Goal: Task Accomplishment & Management: Use online tool/utility

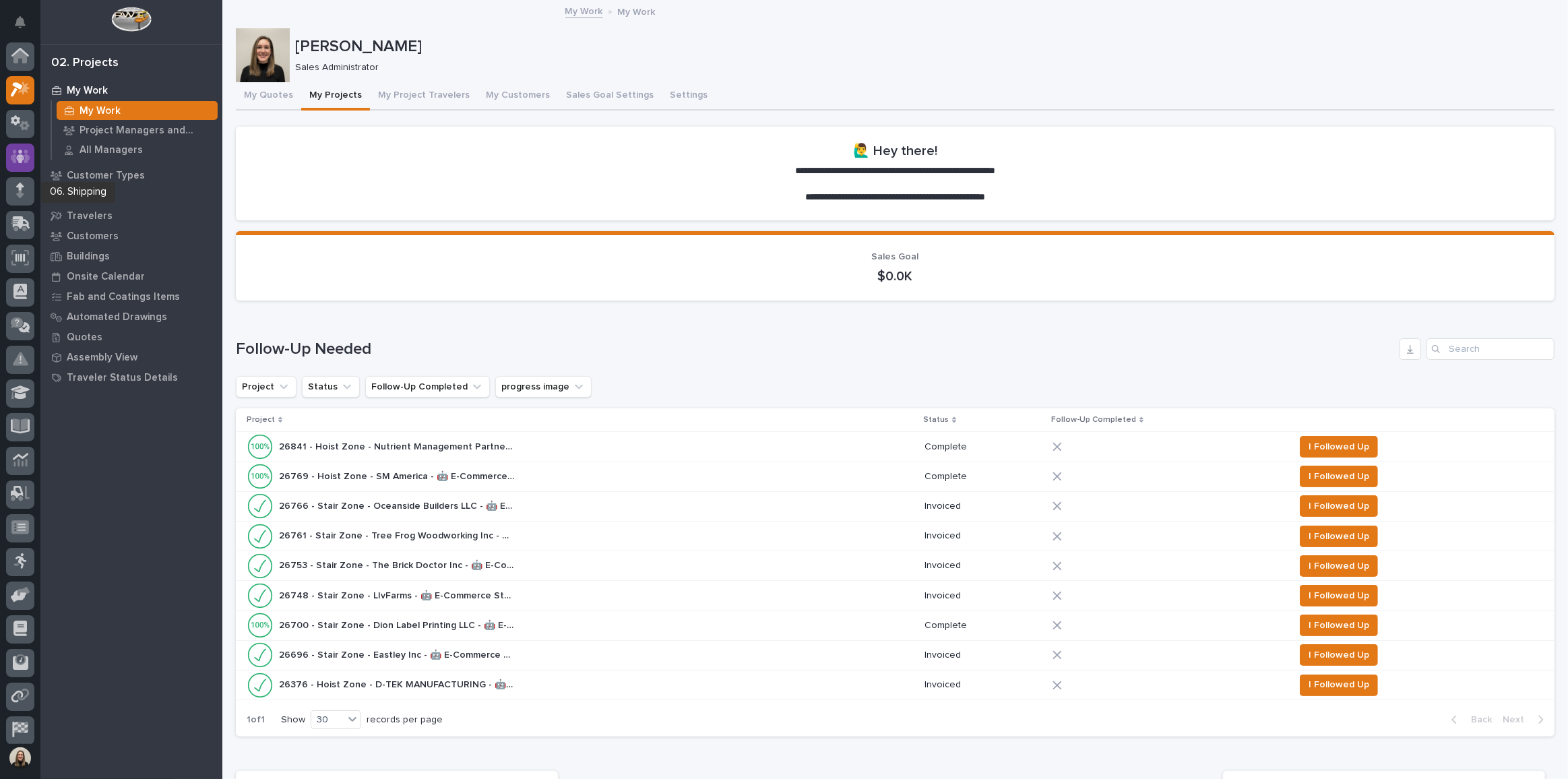
scroll to position [33, 0]
click at [21, 88] on icon at bounding box center [25, 93] width 10 height 10
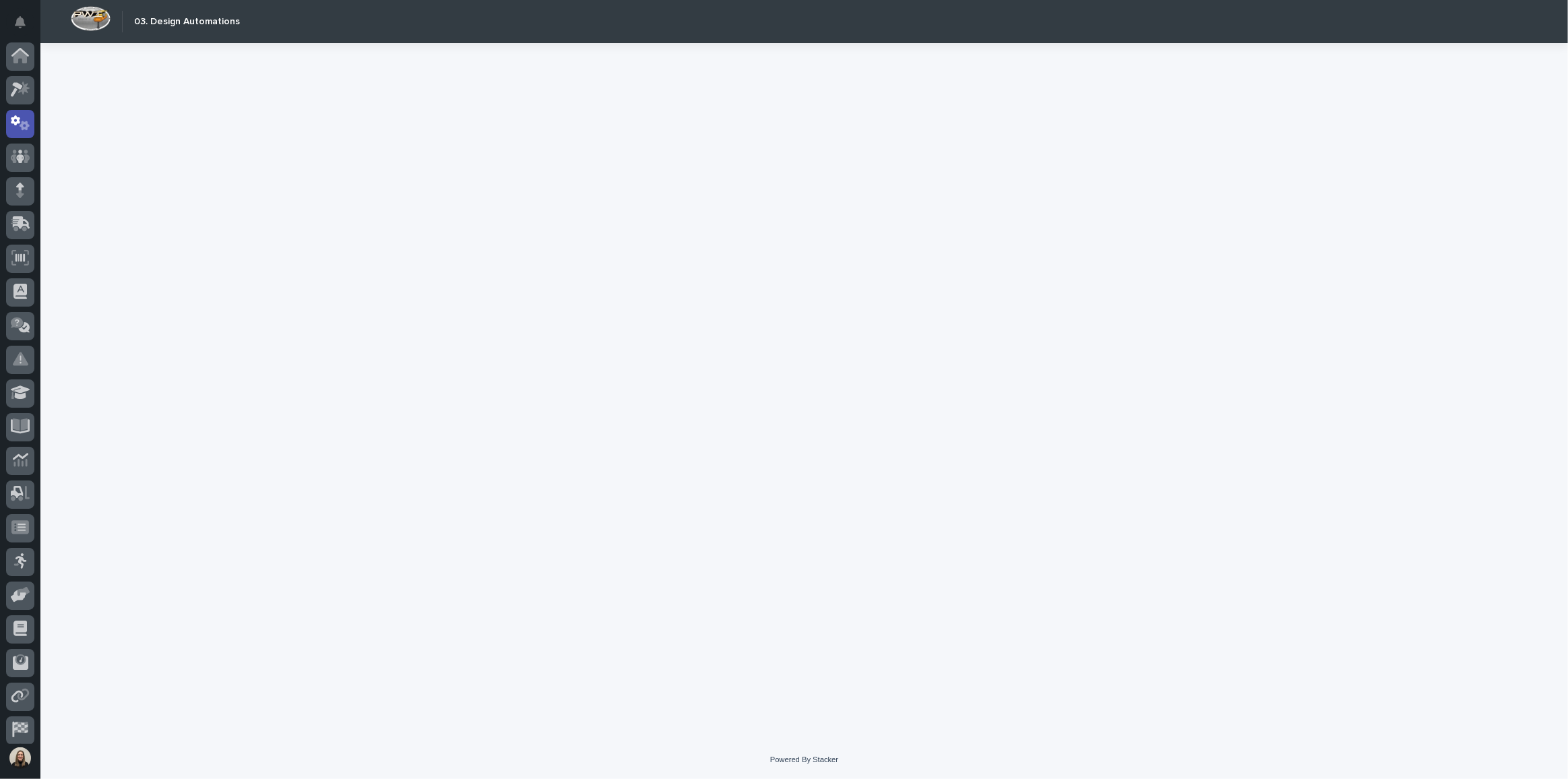
scroll to position [40, 0]
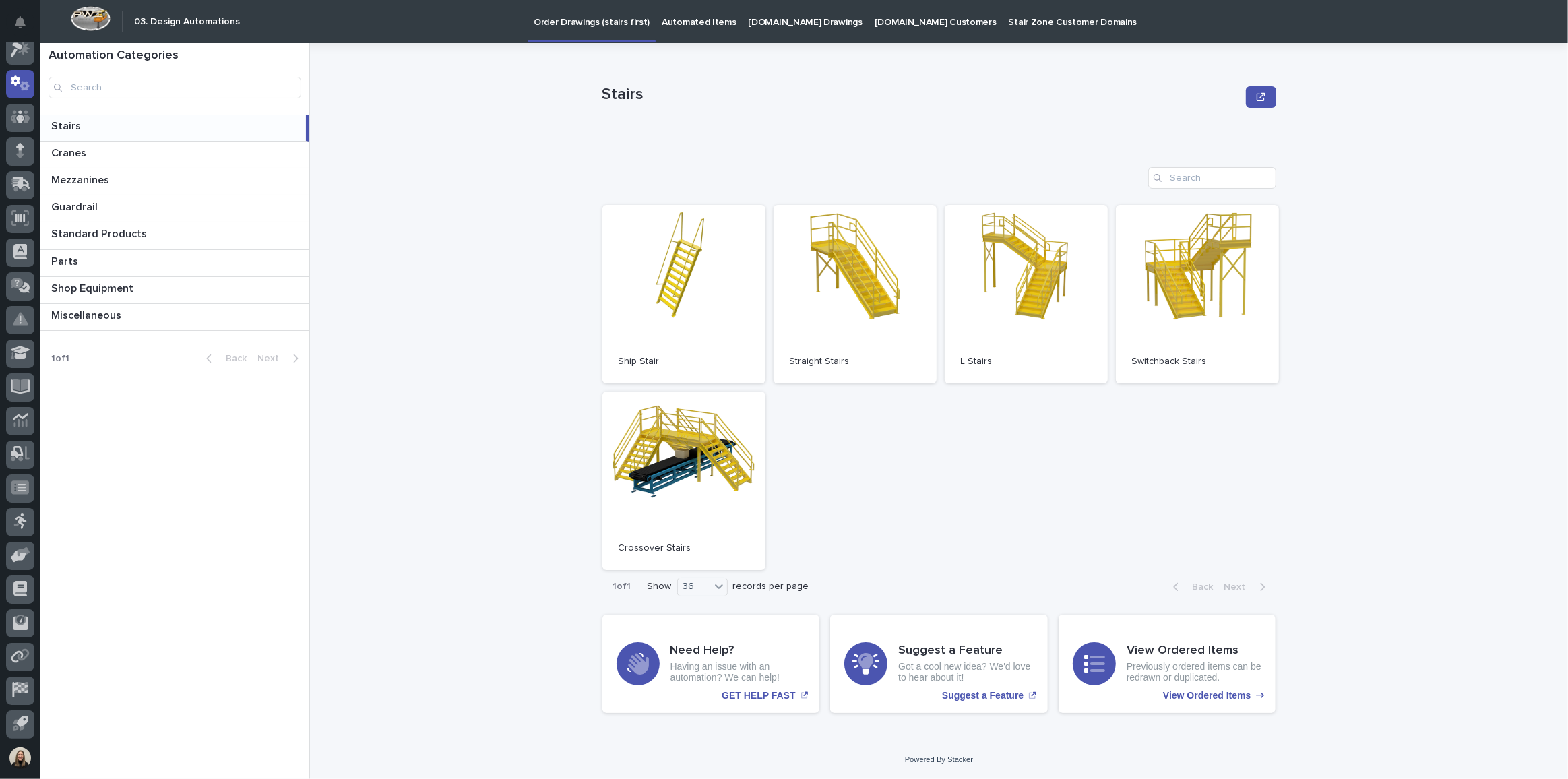
click at [784, 23] on p "[DOMAIN_NAME] Drawings" at bounding box center [805, 14] width 114 height 29
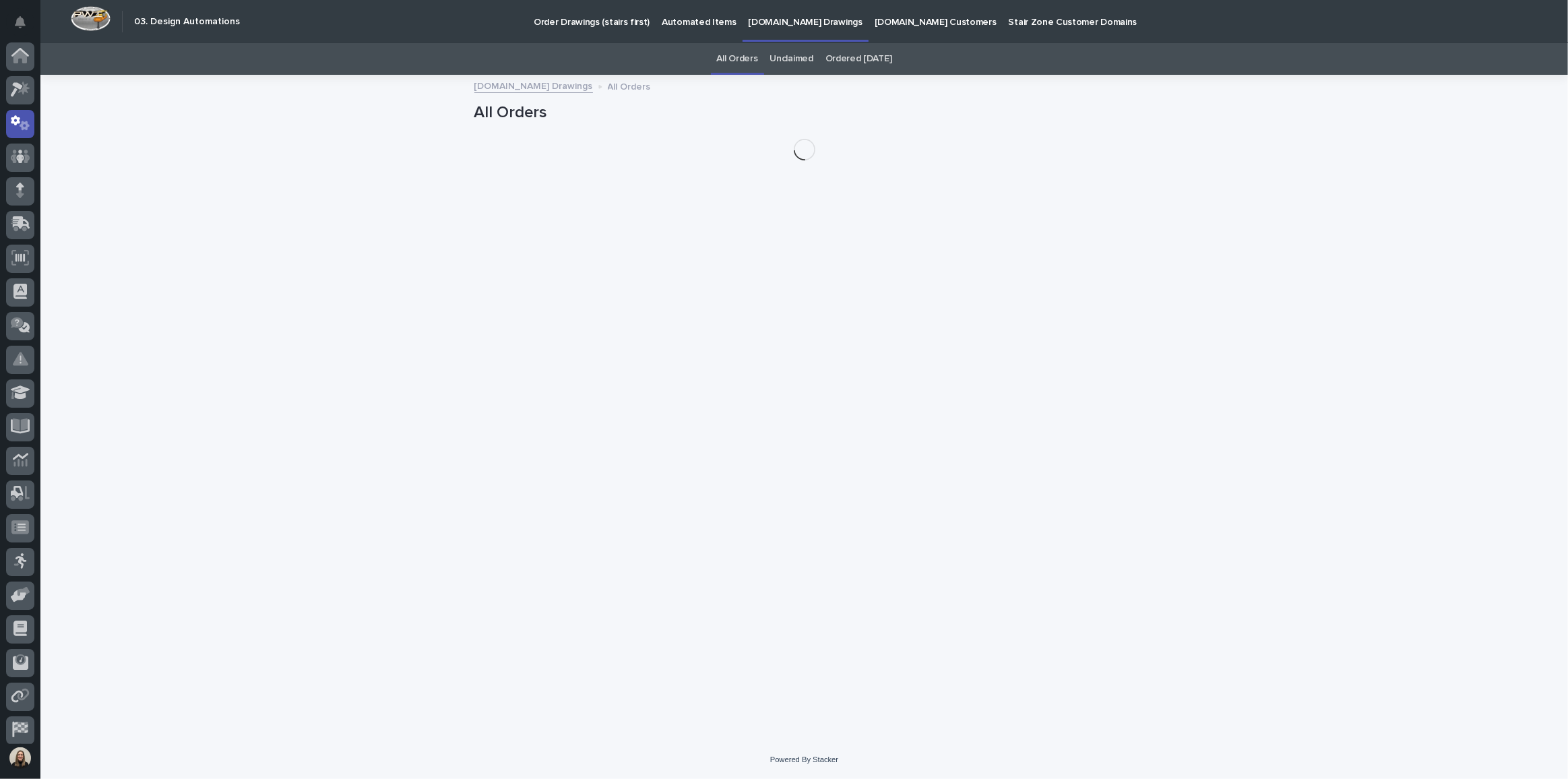
scroll to position [40, 0]
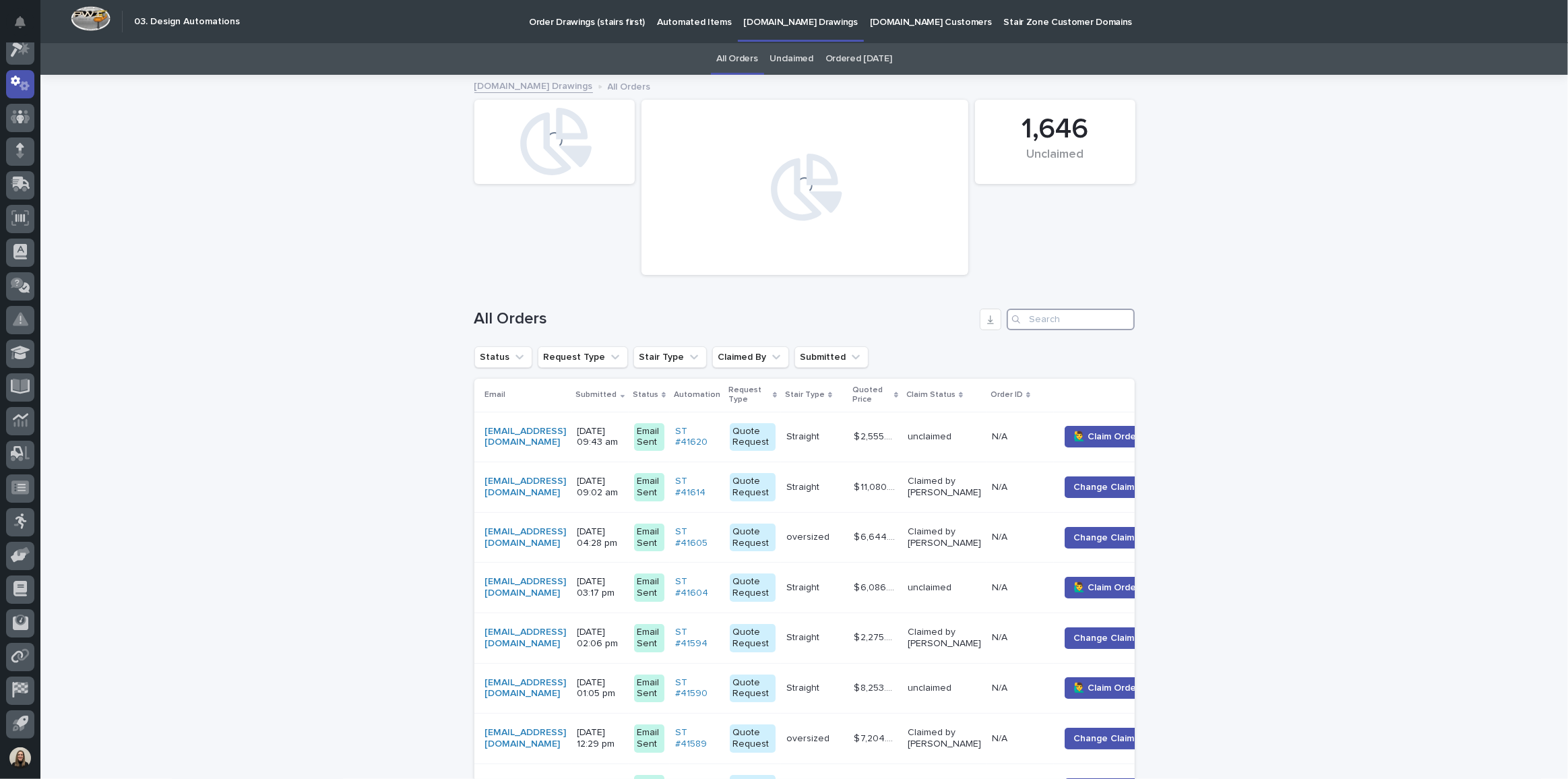
click at [1046, 313] on input "Search" at bounding box center [1070, 320] width 128 height 21
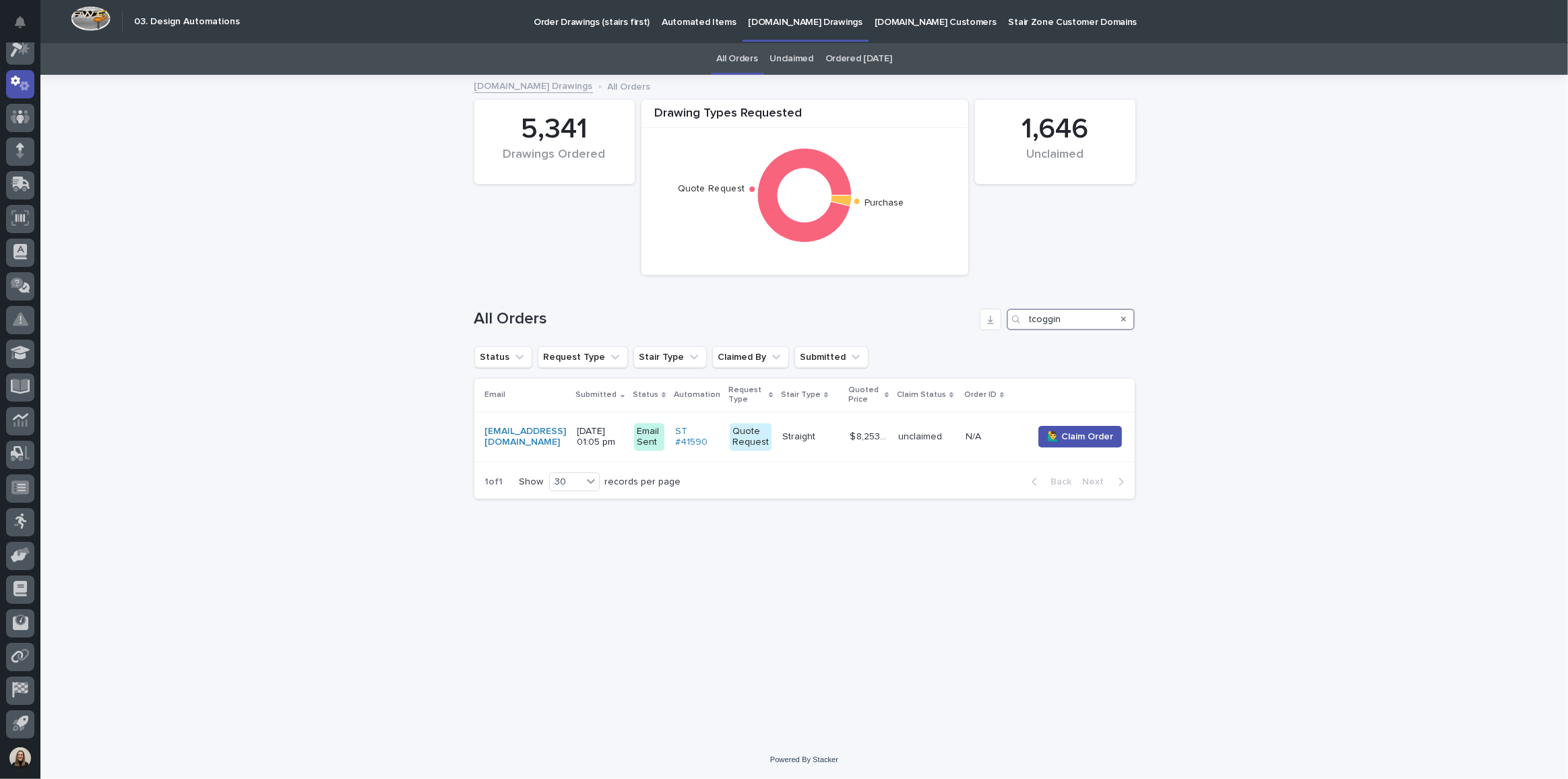
type input "tcoggin"
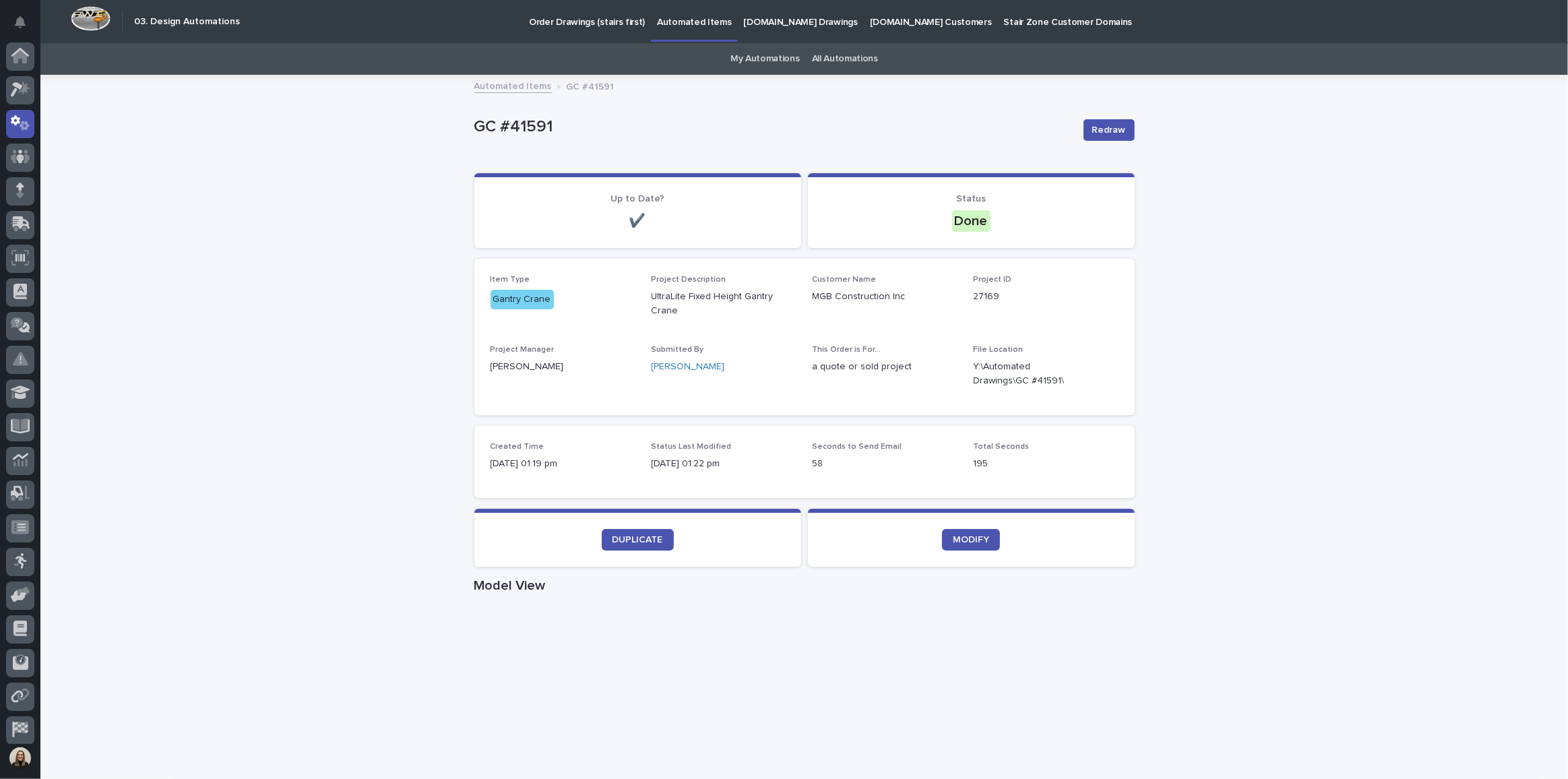
scroll to position [40, 0]
